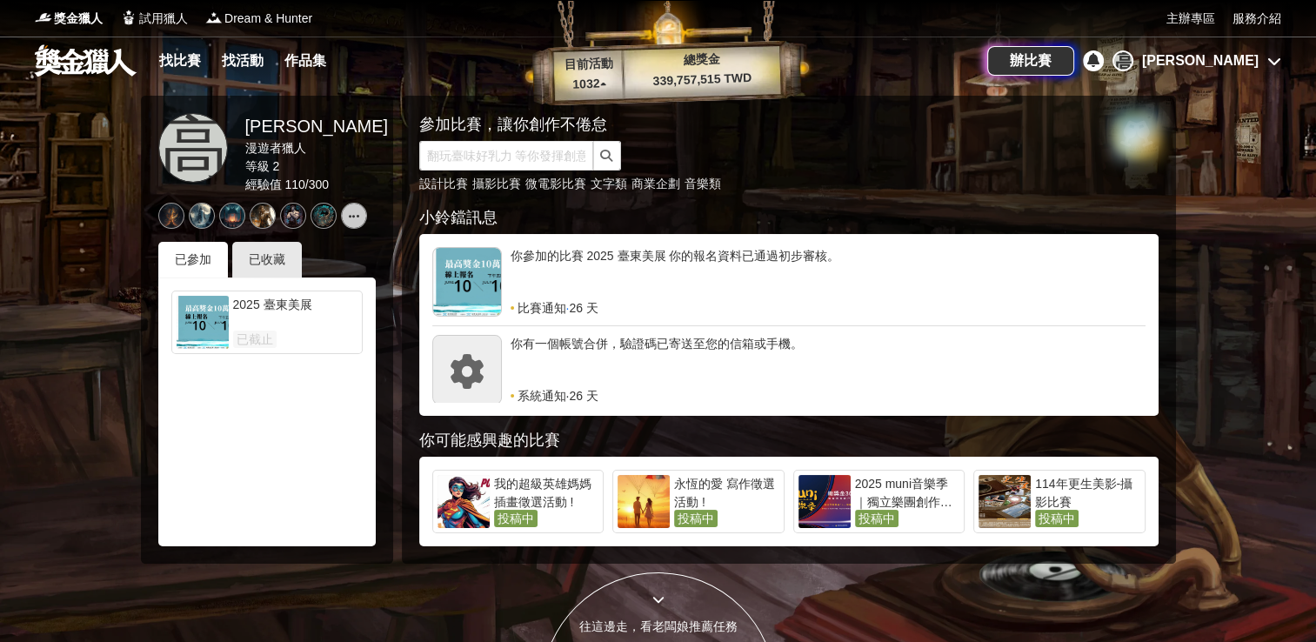
click at [1235, 57] on div "[PERSON_NAME]" at bounding box center [1200, 60] width 117 height 21
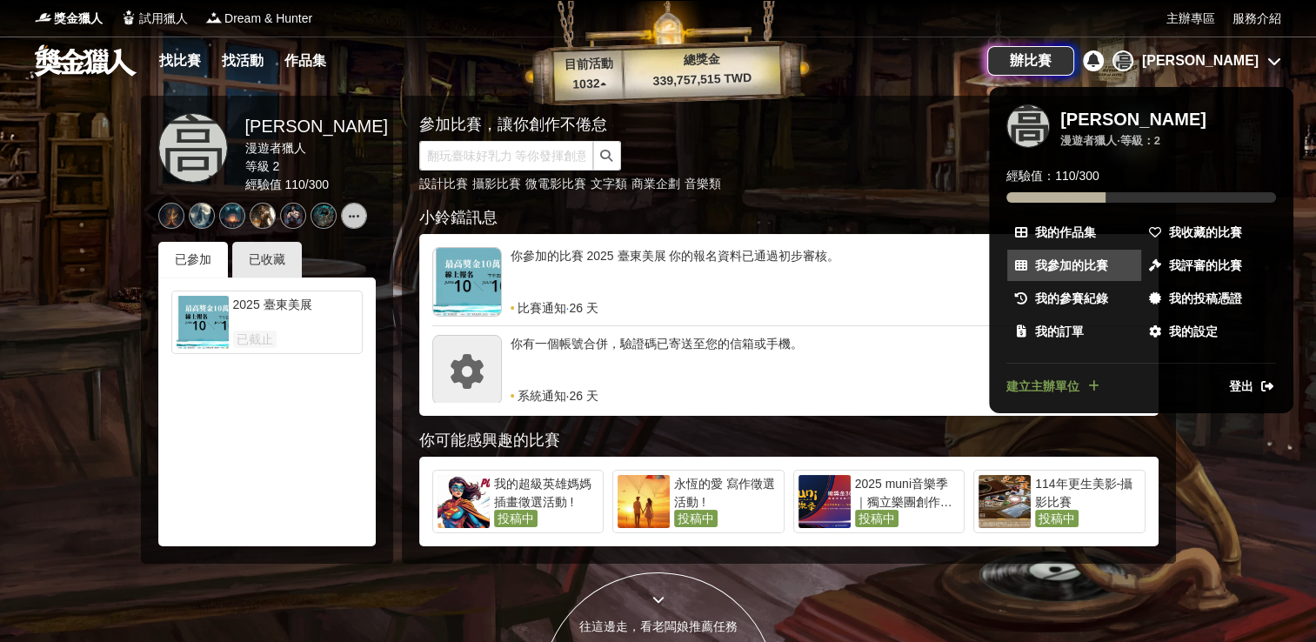
click at [1075, 260] on span "我參加的比賽" at bounding box center [1071, 266] width 73 height 18
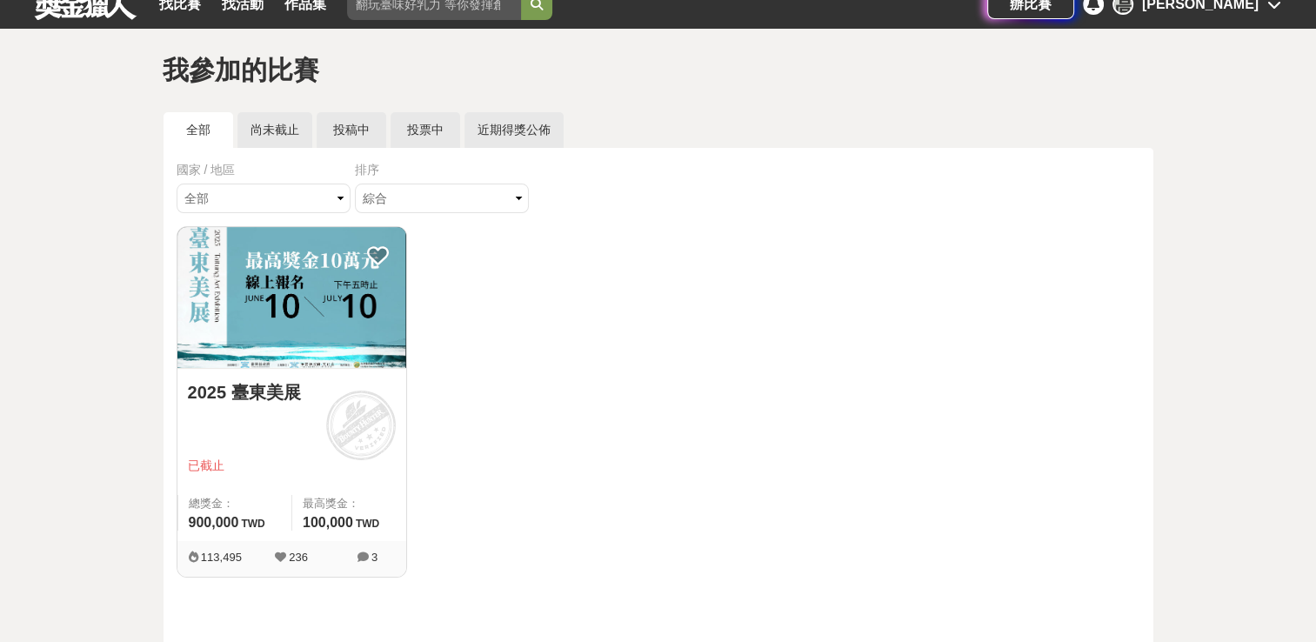
scroll to position [87, 0]
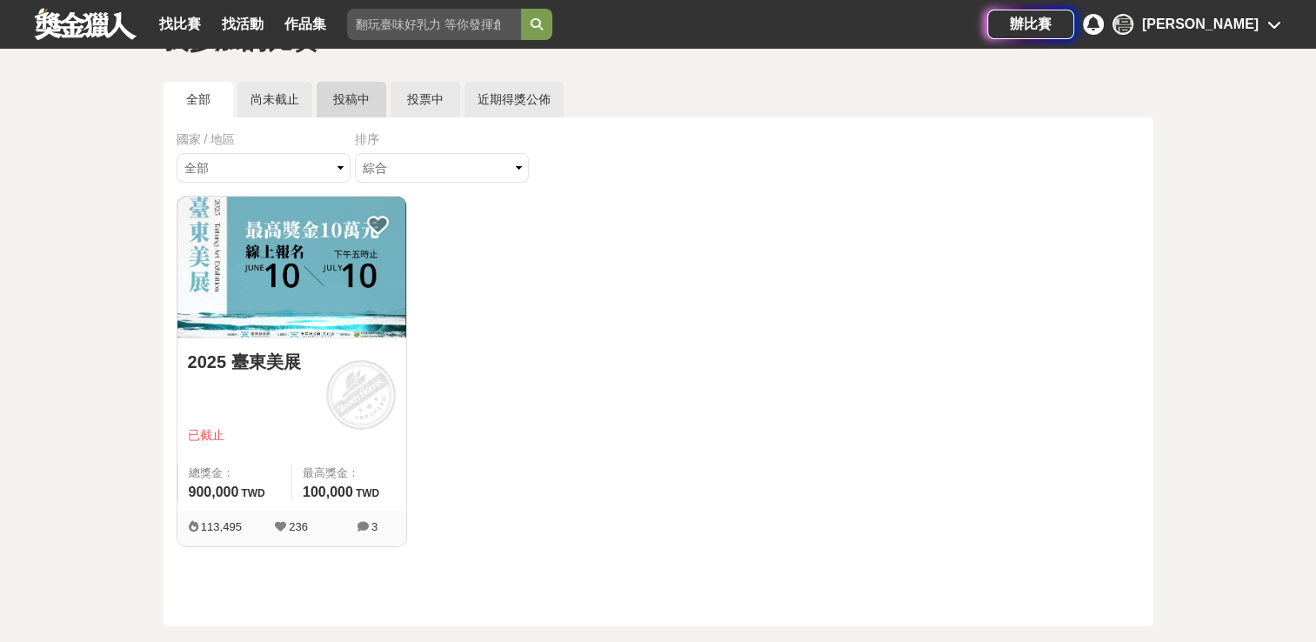
click at [348, 108] on link "投稿中" at bounding box center [352, 100] width 70 height 36
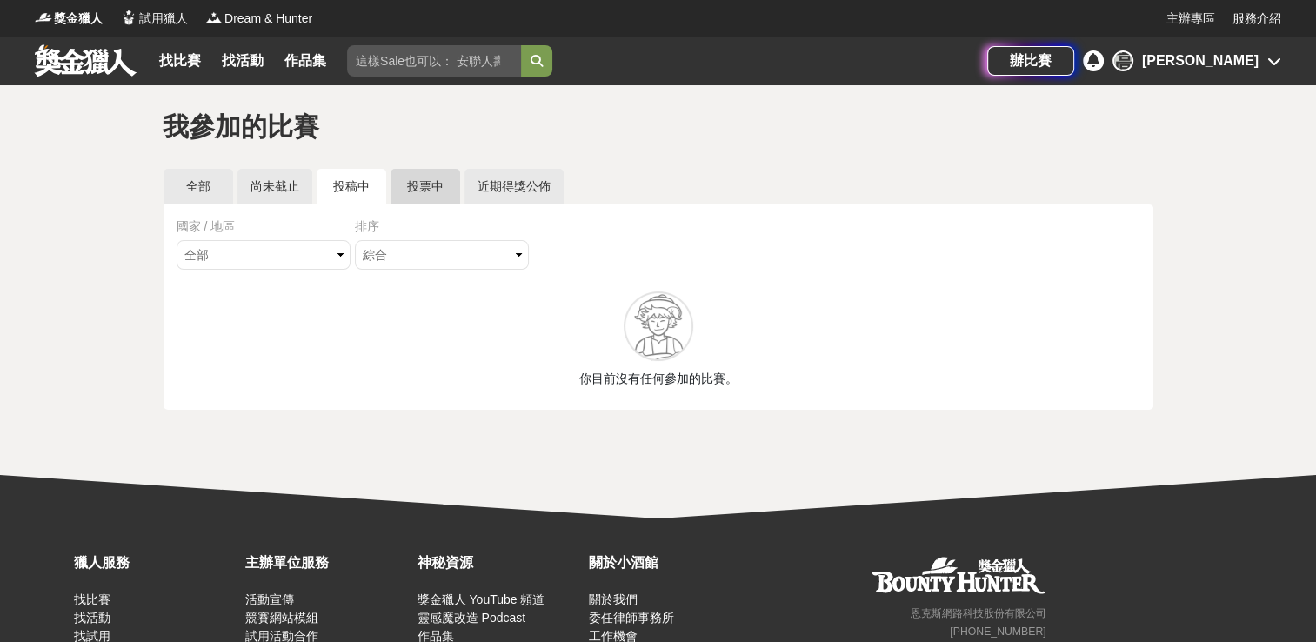
click at [418, 182] on link "投票中" at bounding box center [426, 187] width 70 height 36
click at [207, 190] on link "全部" at bounding box center [199, 187] width 70 height 36
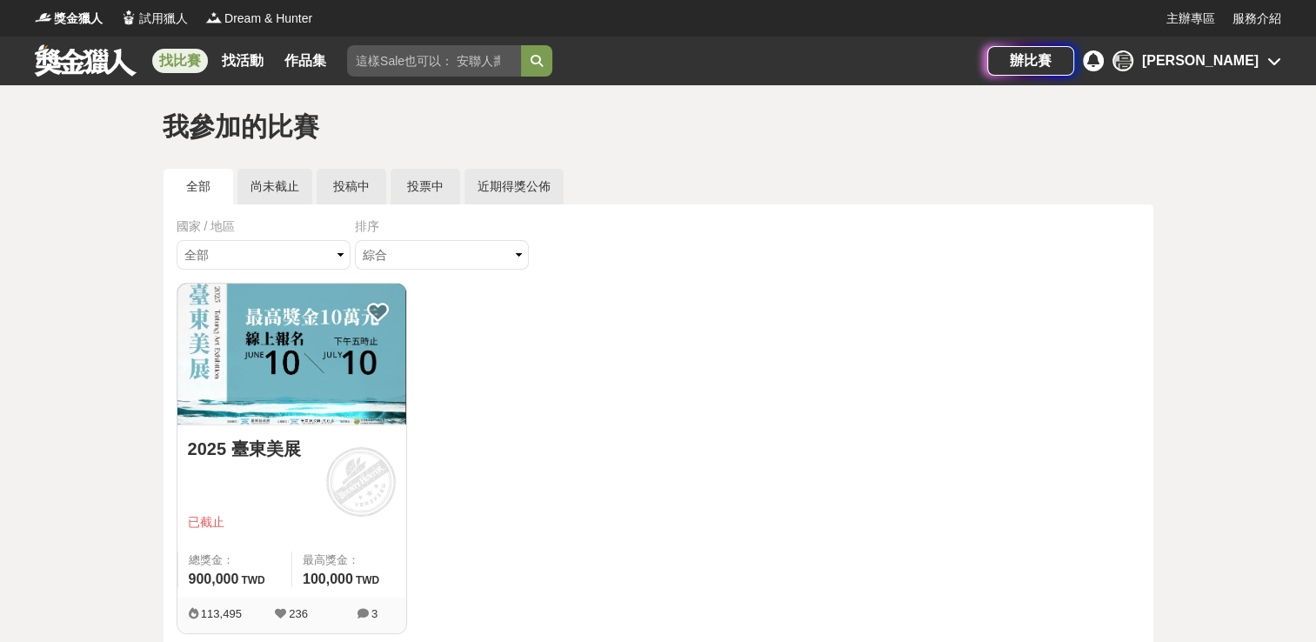
click at [178, 71] on link "找比賽" at bounding box center [180, 61] width 56 height 24
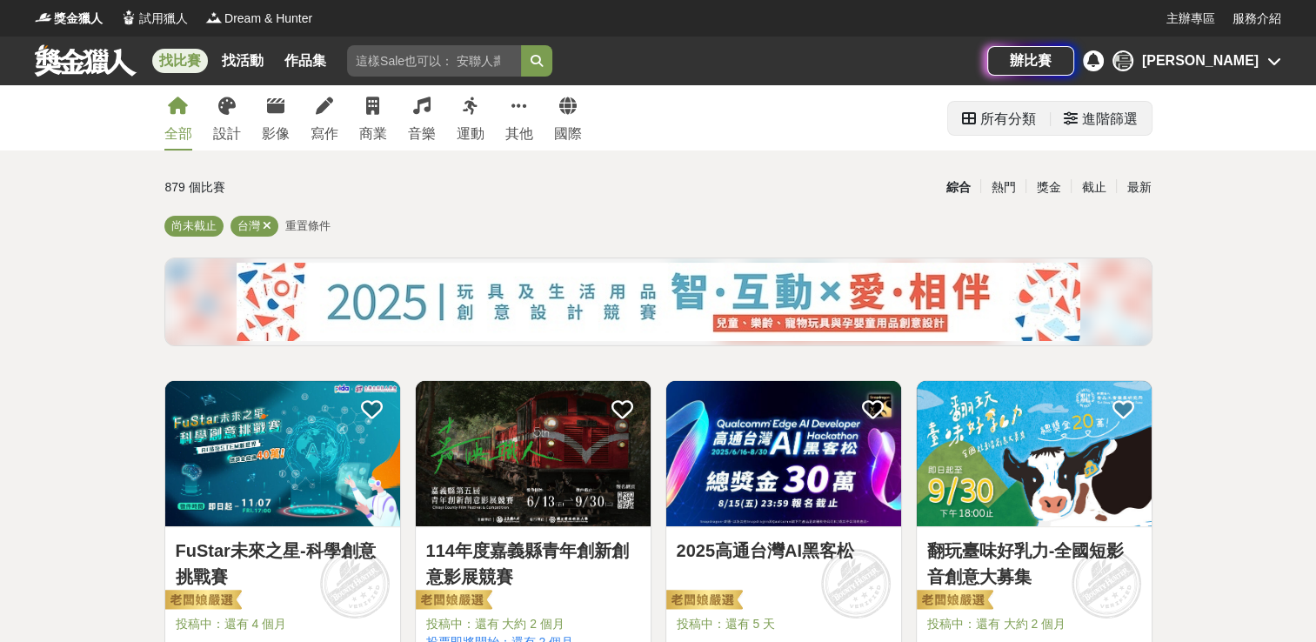
click at [1115, 113] on div "進階篩選" at bounding box center [1110, 119] width 56 height 35
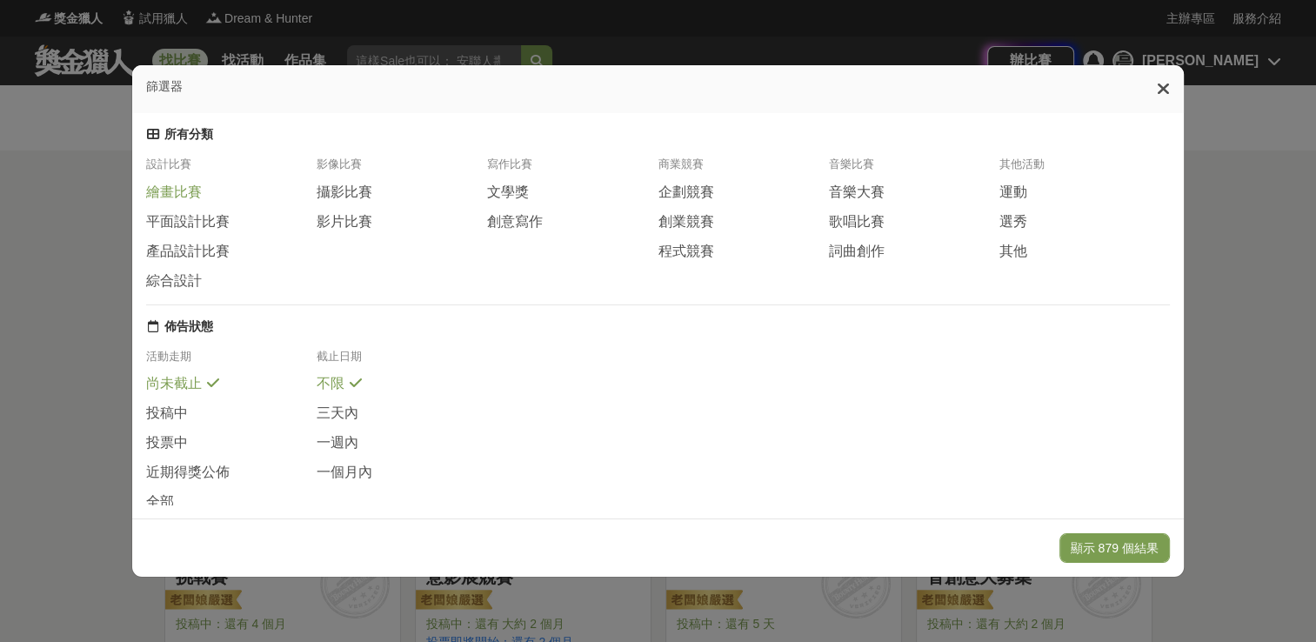
click at [184, 198] on span "繪畫比賽" at bounding box center [174, 193] width 56 height 18
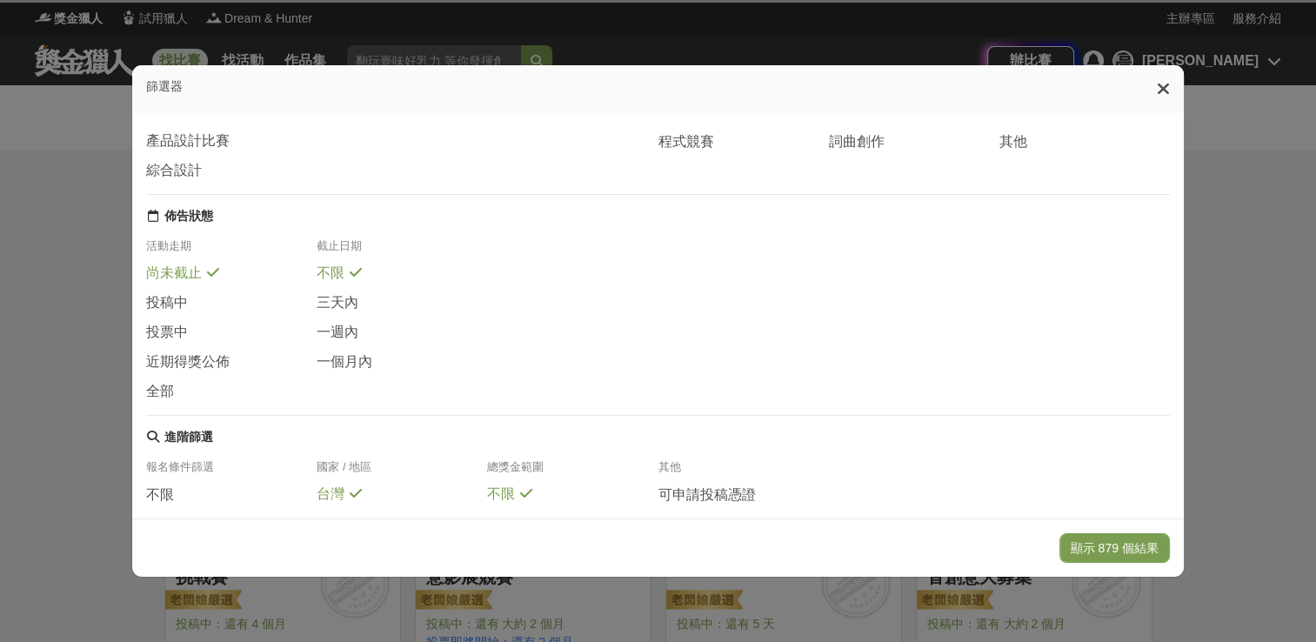
scroll to position [310, 0]
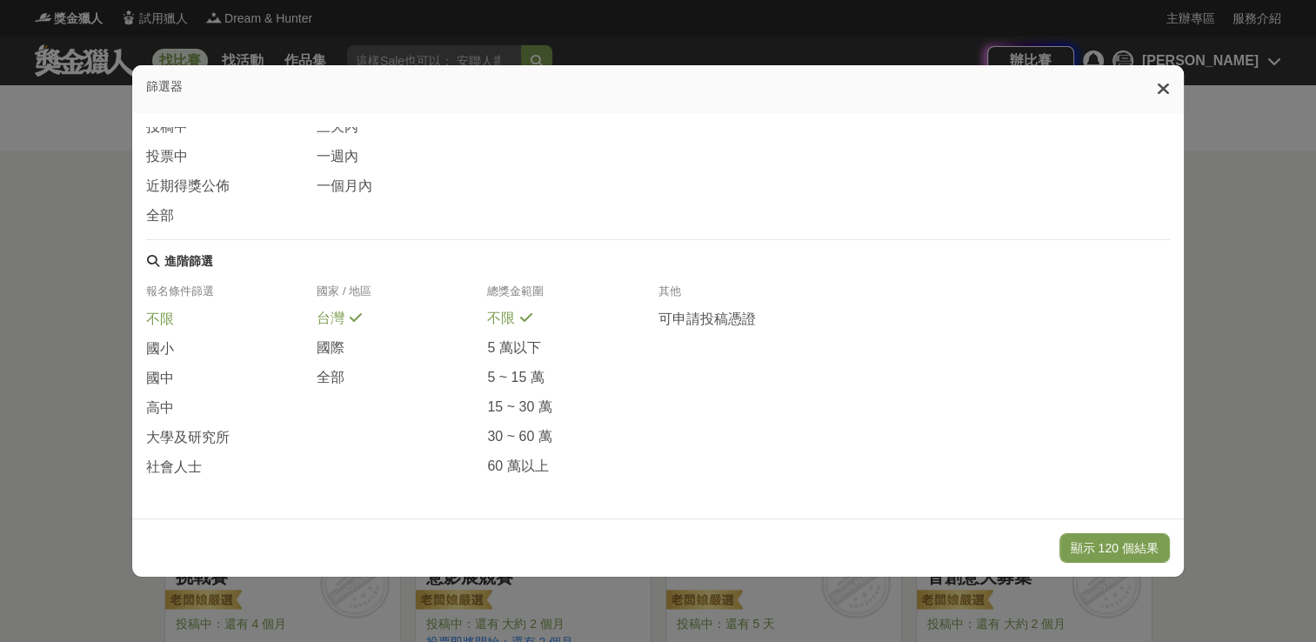
click at [195, 318] on div "不限" at bounding box center [231, 325] width 171 height 30
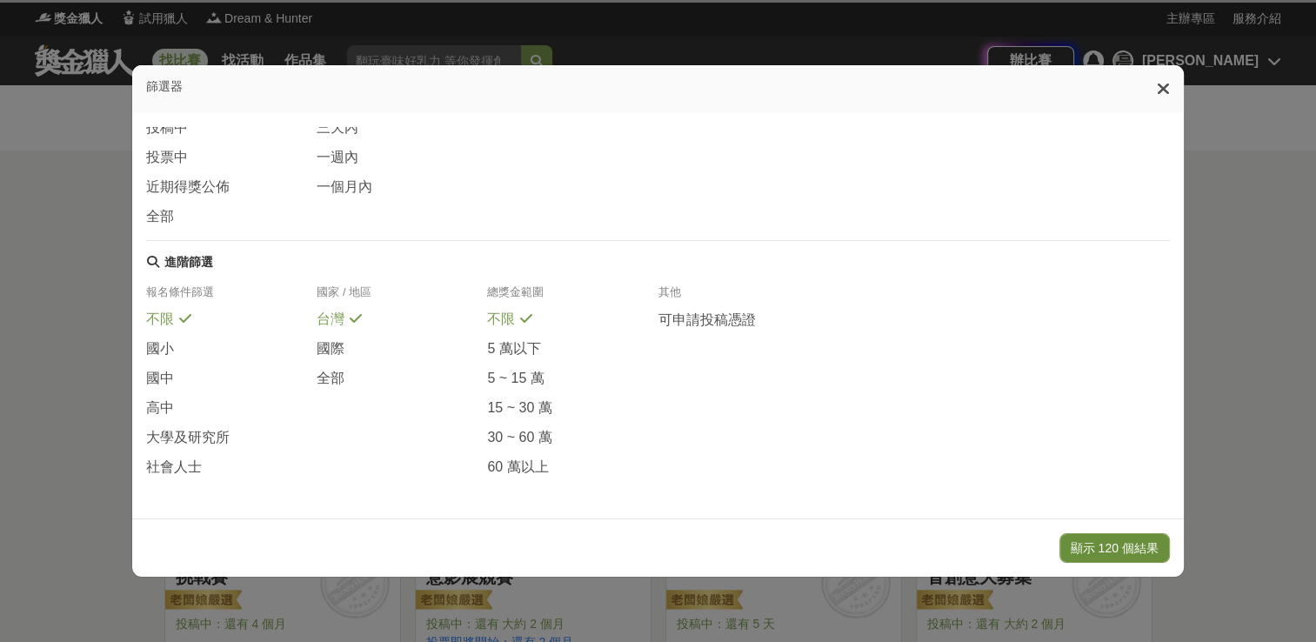
click at [1097, 542] on button "顯示 120 個結果" at bounding box center [1115, 548] width 110 height 30
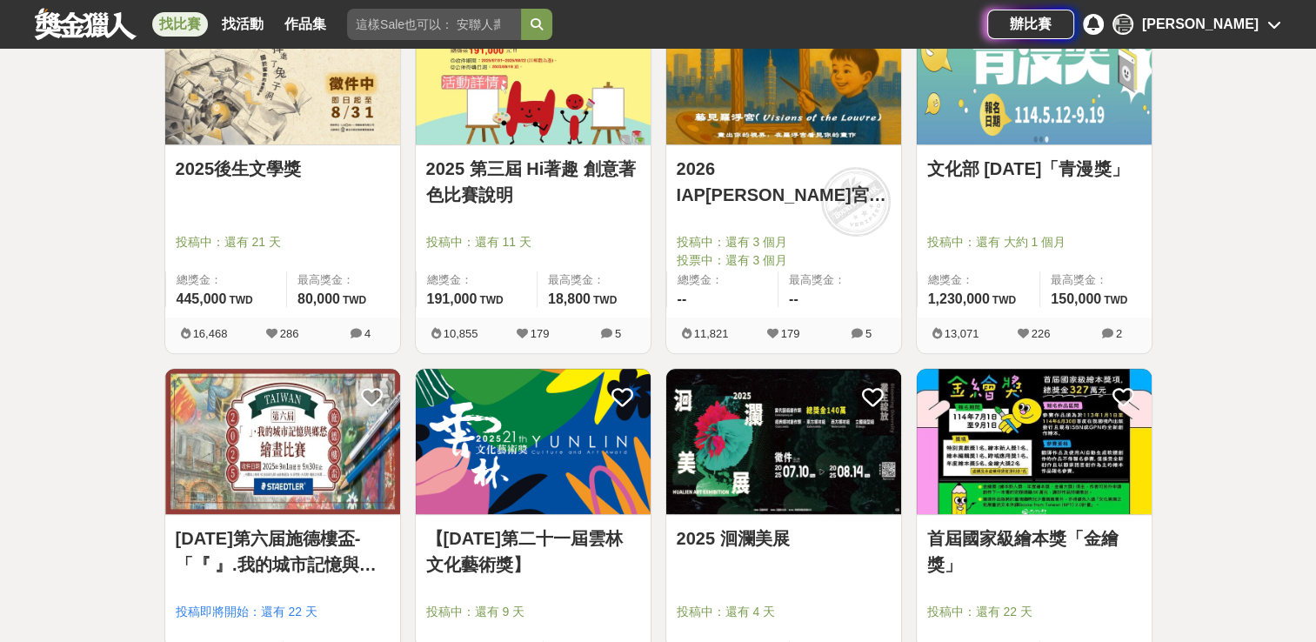
scroll to position [870, 0]
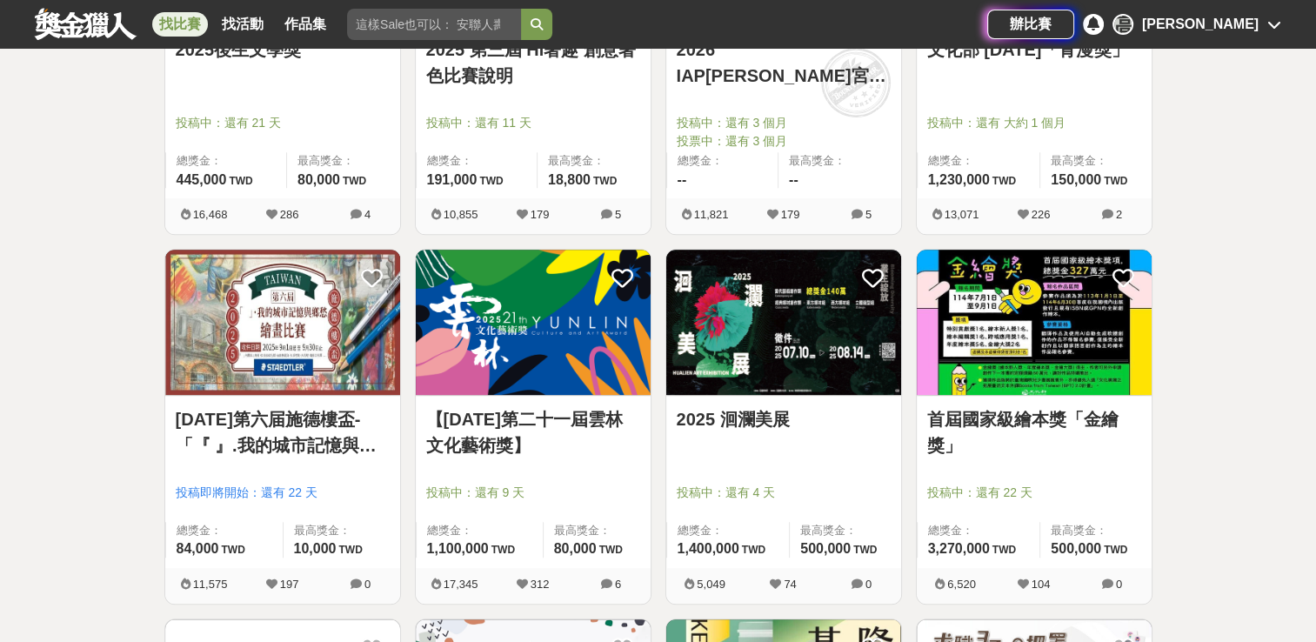
click at [816, 381] on img at bounding box center [783, 322] width 235 height 145
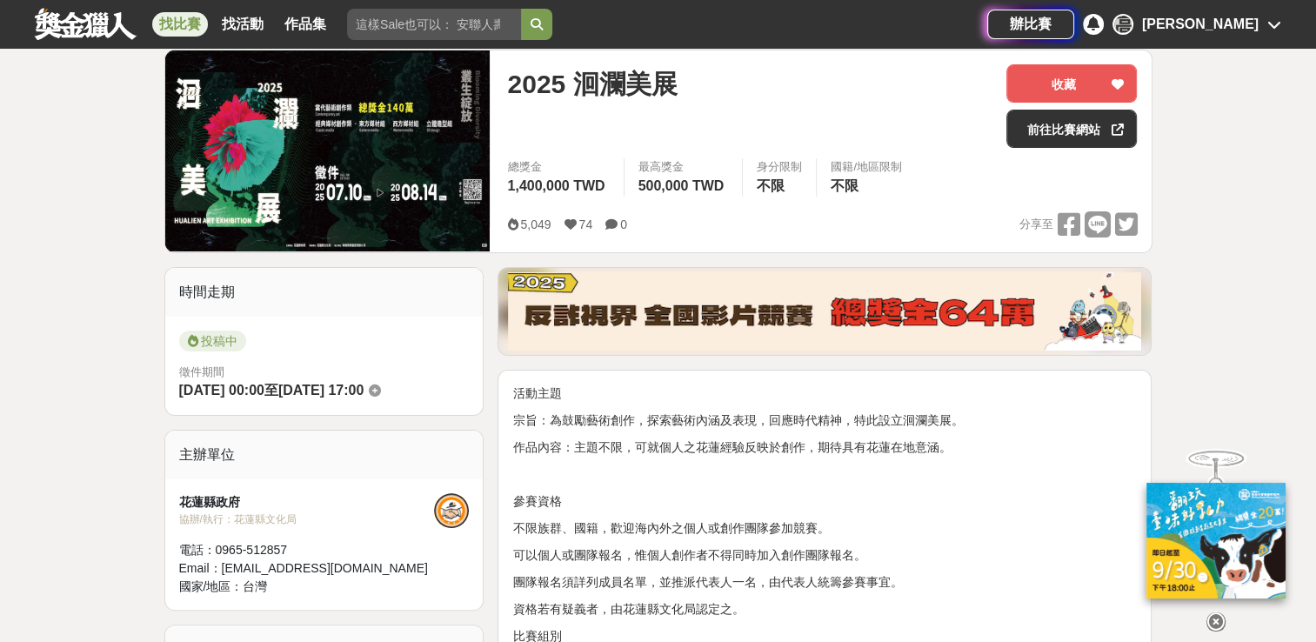
scroll to position [261, 0]
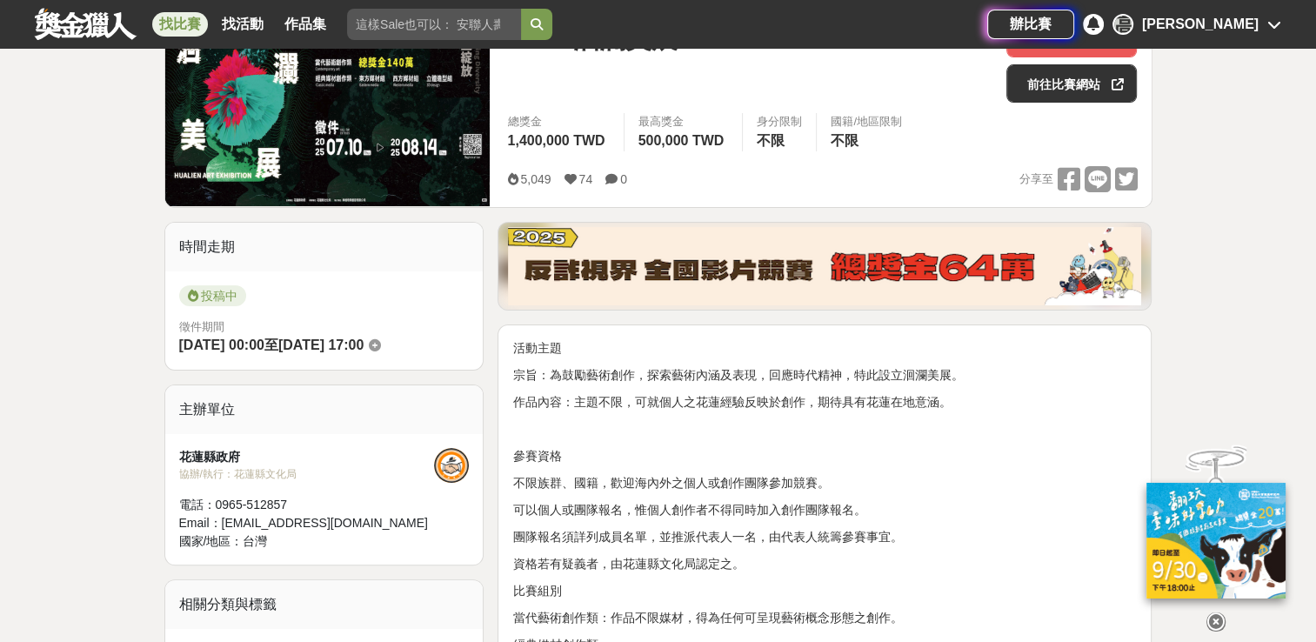
drag, startPoint x: 1218, startPoint y: 615, endPoint x: 1155, endPoint y: 609, distance: 63.8
click at [1218, 615] on icon at bounding box center [1216, 621] width 19 height 19
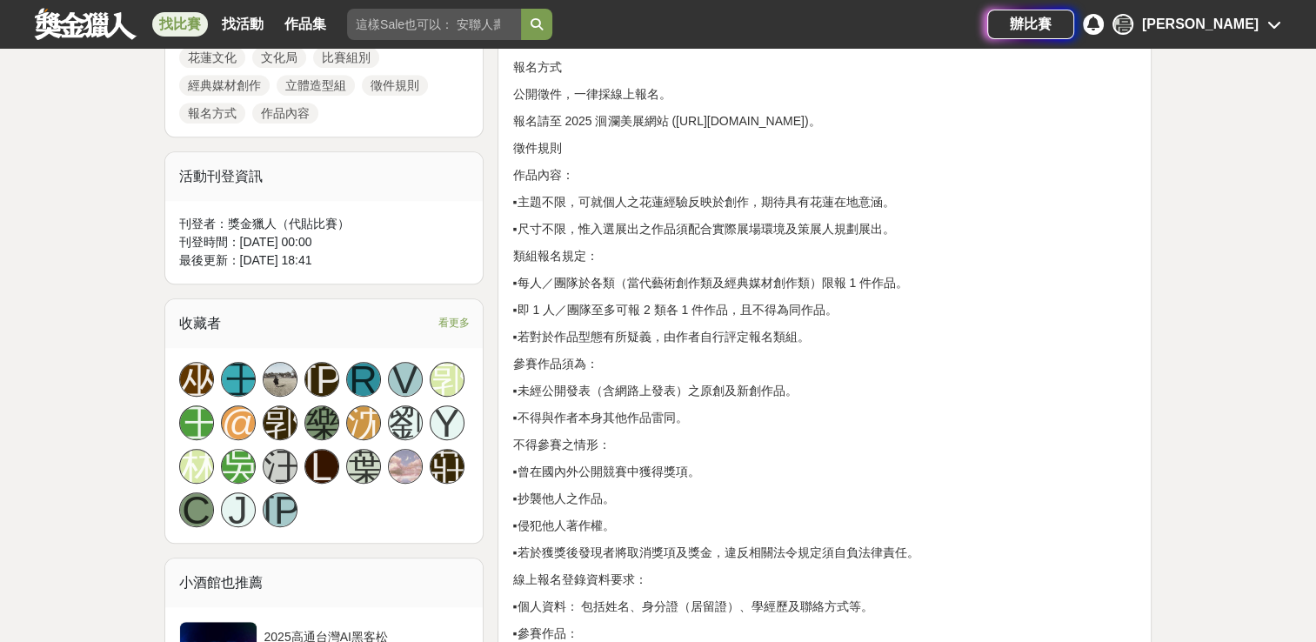
scroll to position [783, 0]
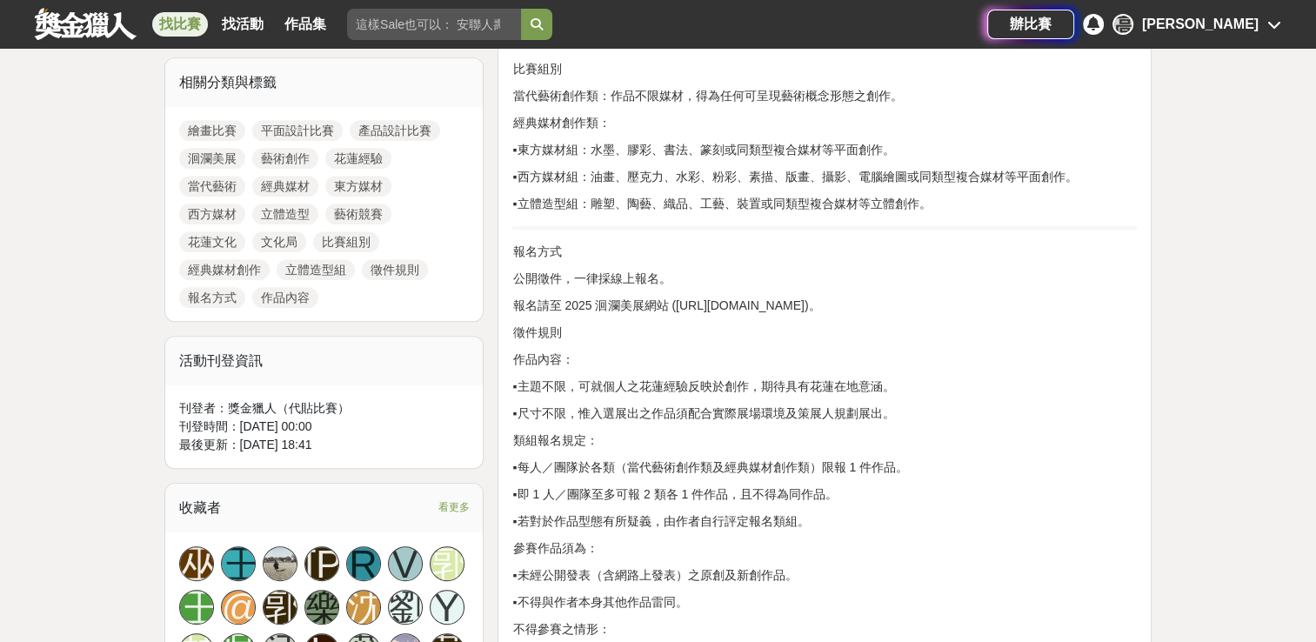
drag, startPoint x: 673, startPoint y: 304, endPoint x: 874, endPoint y: 301, distance: 200.1
click at [874, 301] on p "報名請至 2025 洄瀾美展網站 ([URL][DOMAIN_NAME])。" at bounding box center [824, 306] width 625 height 18
copy p "[URL][DOMAIN_NAME]"
